Goal: Task Accomplishment & Management: Manage account settings

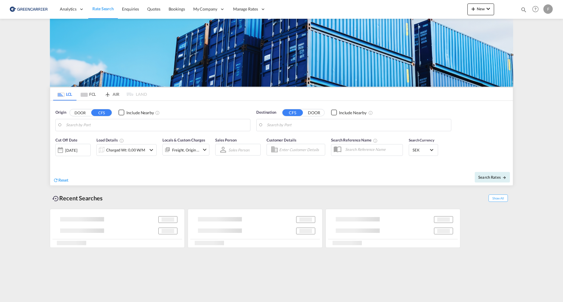
type input "SE-11760, [GEOGRAPHIC_DATA], [GEOGRAPHIC_DATA]"
type input "Keelung (Chilung), TWKEL"
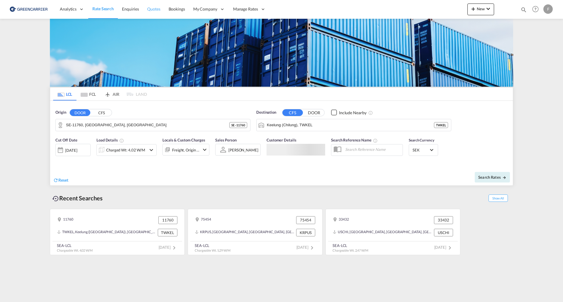
click at [152, 9] on span "Quotes" at bounding box center [153, 8] width 13 height 5
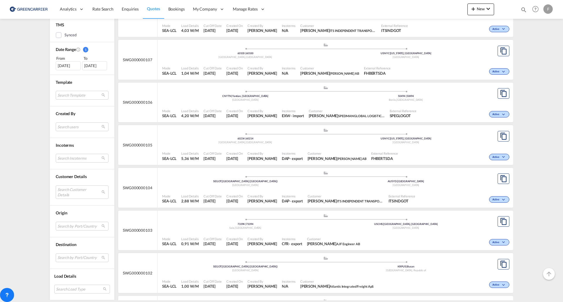
scroll to position [352, 0]
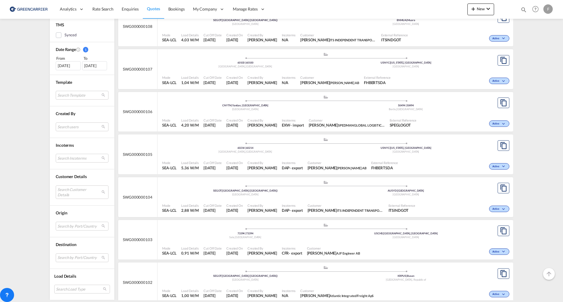
click at [275, 122] on span "Created By" at bounding box center [262, 120] width 30 height 4
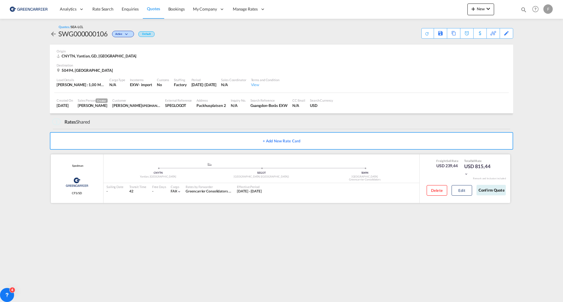
click at [346, 190] on div "Sailing Date - Transit Time 42 Free Days View - Cargo FAK | Rates by Forwarder …" at bounding box center [261, 189] width 316 height 12
click at [463, 190] on button "Edit" at bounding box center [461, 190] width 21 height 11
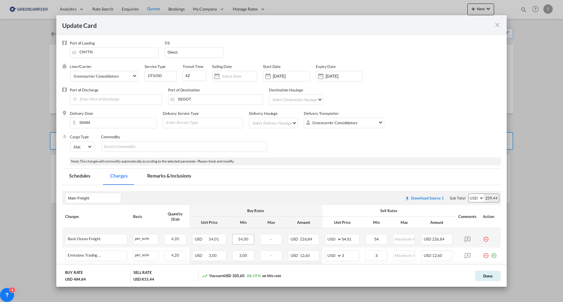
select select "per_w/m"
select select "per_hbl"
select select "per_shipment"
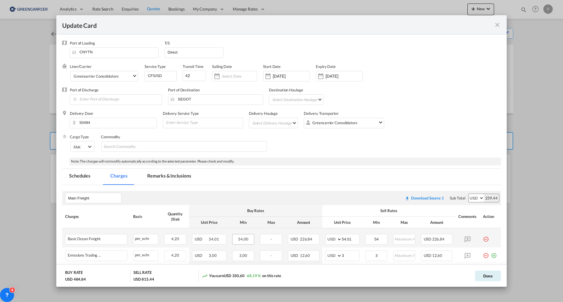
select select "per_hbl"
click at [497, 26] on md-icon "icon-close fg-AAA8AD m-0 pointer" at bounding box center [497, 24] width 7 height 7
